Goal: Check status: Check status

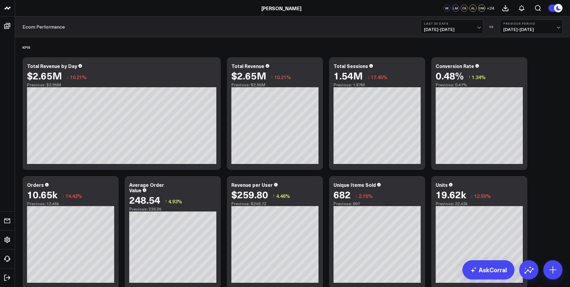
click at [551, 28] on span "[DATE] - [DATE]" at bounding box center [531, 29] width 56 height 5
click at [526, 63] on link "YoY" at bounding box center [531, 62] width 62 height 11
click at [482, 24] on button "Last 30 Days [DATE] - [DATE]" at bounding box center [452, 27] width 62 height 14
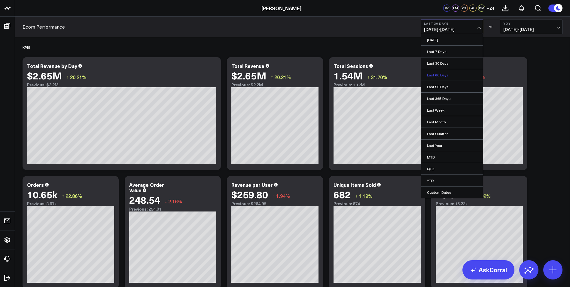
click at [446, 75] on link "Last 60 Days" at bounding box center [452, 74] width 62 height 11
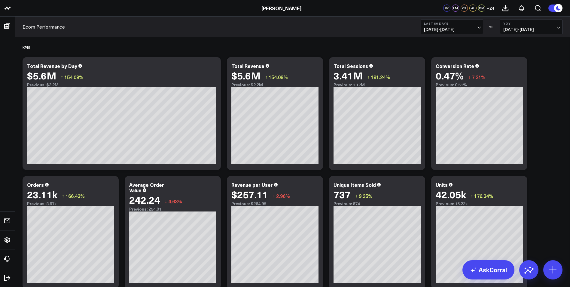
click at [478, 29] on span "[DATE] - [DATE]" at bounding box center [452, 29] width 56 height 5
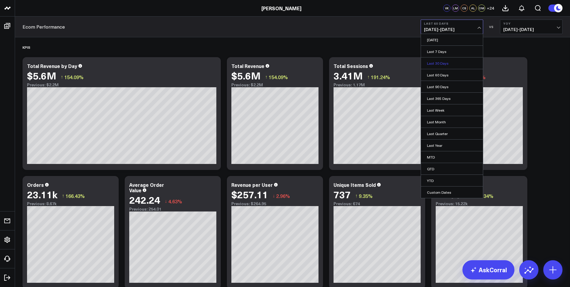
click at [442, 64] on link "Last 30 Days" at bounding box center [452, 62] width 62 height 11
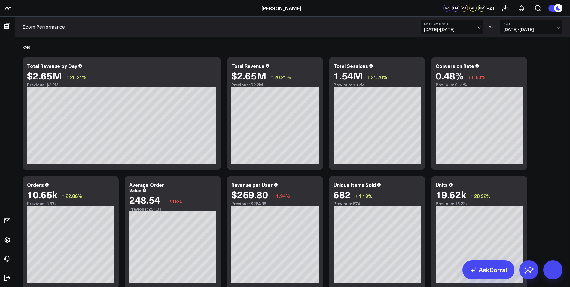
click at [477, 26] on button "Last 30 Days [DATE] - [DATE]" at bounding box center [452, 27] width 62 height 14
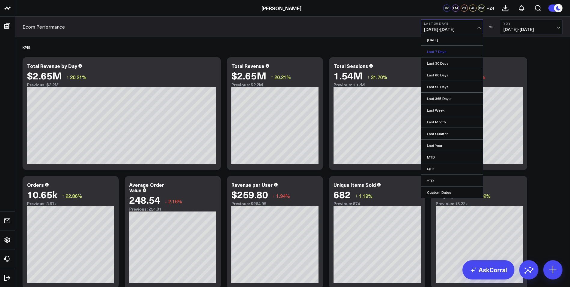
click at [441, 51] on link "Last 7 Days" at bounding box center [452, 51] width 62 height 11
